Goal: Information Seeking & Learning: Check status

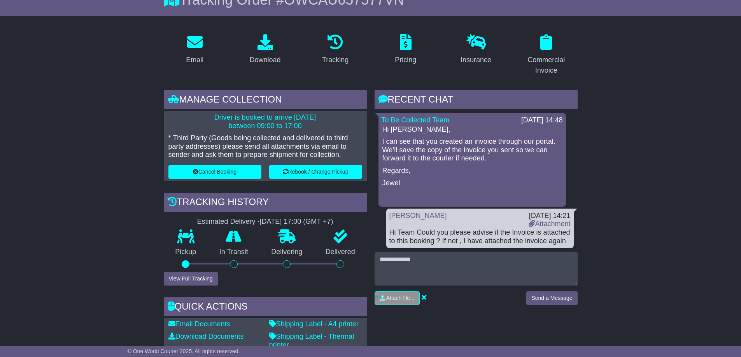
scroll to position [3, 0]
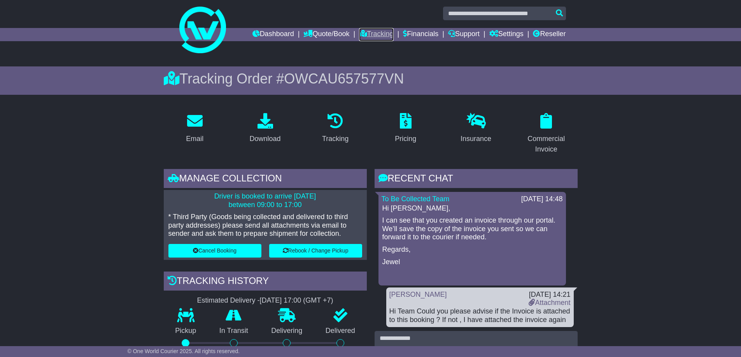
click at [374, 33] on link "Tracking" at bounding box center [376, 34] width 34 height 13
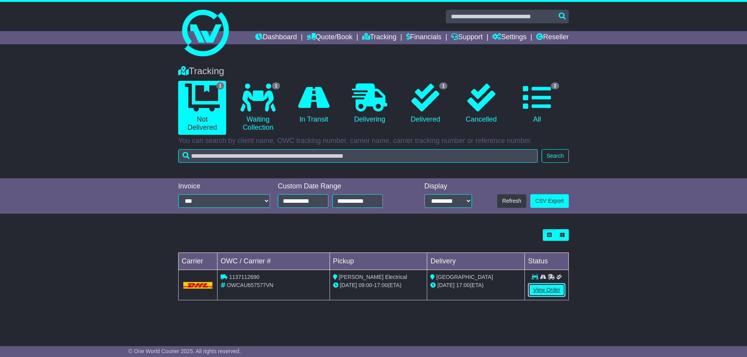
click at [551, 291] on link "View Order" at bounding box center [546, 290] width 37 height 14
